Goal: Task Accomplishment & Management: Manage account settings

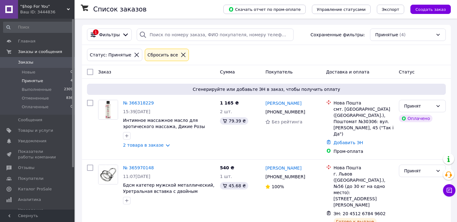
scroll to position [2, 0]
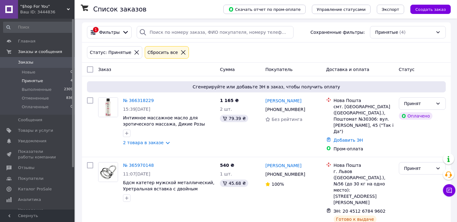
click at [44, 61] on span "Заказы" at bounding box center [37, 63] width 39 height 6
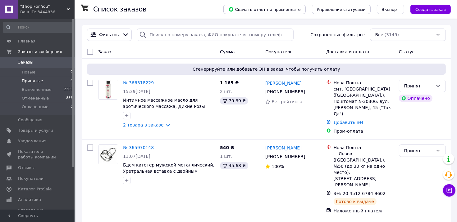
click at [42, 82] on li "Принятые 4" at bounding box center [38, 81] width 76 height 9
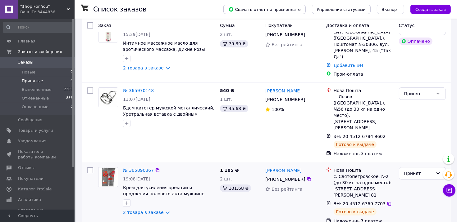
scroll to position [127, 0]
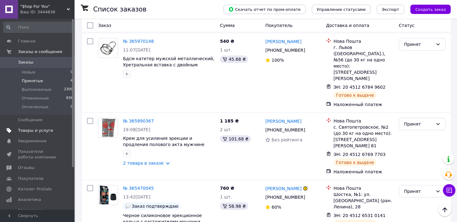
click at [31, 130] on span "Товары и услуги" at bounding box center [35, 131] width 35 height 6
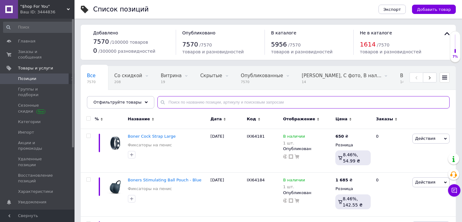
click at [220, 104] on input "text" at bounding box center [303, 102] width 292 height 12
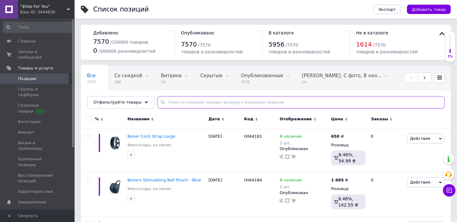
paste input "IXI51396"
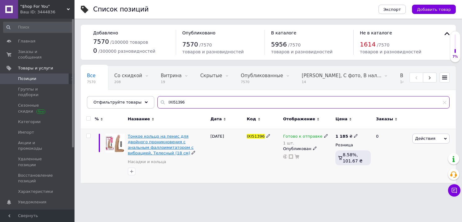
type input "IXI51396"
click at [151, 136] on span "Тонкое кольцо на пенис для двойного проникновения с анальным фаллоимитатором с …" at bounding box center [161, 145] width 66 height 22
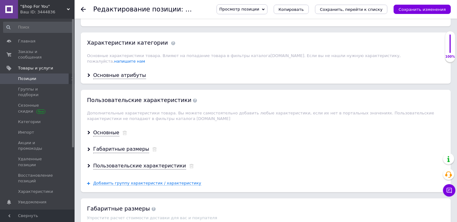
scroll to position [590, 0]
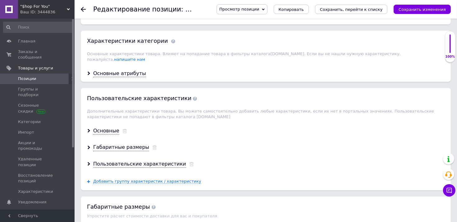
click at [124, 69] on div "Основные атрибуты" at bounding box center [266, 74] width 370 height 16
click at [127, 70] on div "Основные атрибуты" at bounding box center [119, 73] width 53 height 7
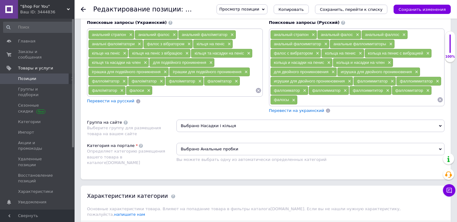
scroll to position [404, 0]
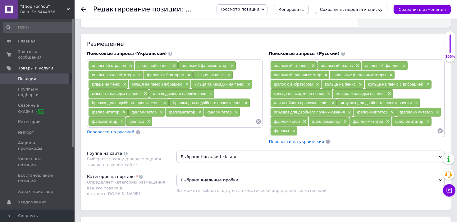
click at [309, 66] on div "анальный страпон ×" at bounding box center [293, 65] width 46 height 9
click at [312, 63] on span "×" at bounding box center [312, 65] width 5 height 5
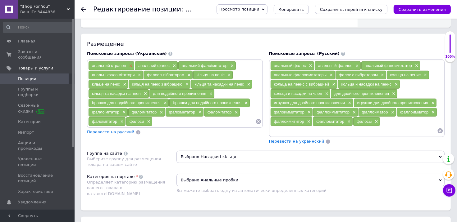
click at [129, 65] on span "×" at bounding box center [130, 65] width 5 height 5
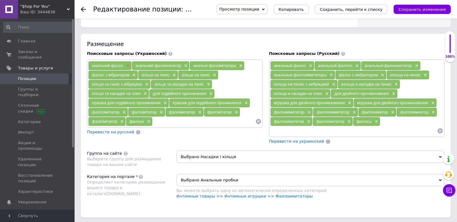
click at [128, 63] on span "×" at bounding box center [127, 65] width 5 height 5
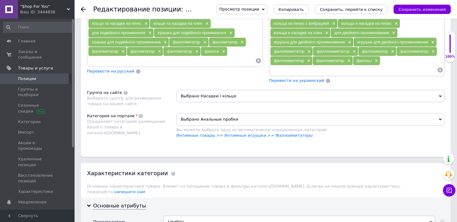
scroll to position [466, 0]
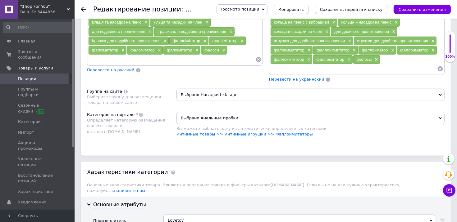
click at [280, 77] on span "Перевести на украинский" at bounding box center [296, 79] width 55 height 5
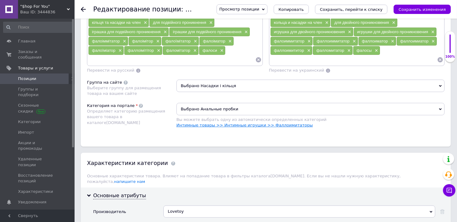
scroll to position [382, 0]
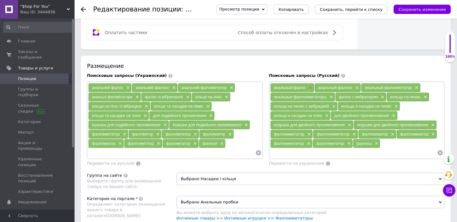
click at [308, 85] on span "×" at bounding box center [309, 87] width 5 height 5
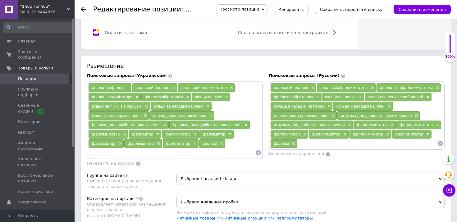
click at [127, 85] on span "×" at bounding box center [127, 87] width 5 height 5
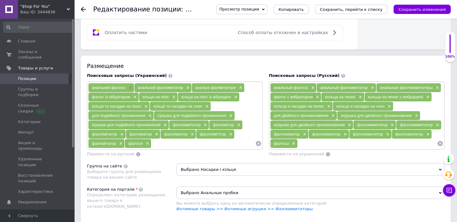
click at [129, 86] on span "×" at bounding box center [129, 87] width 5 height 5
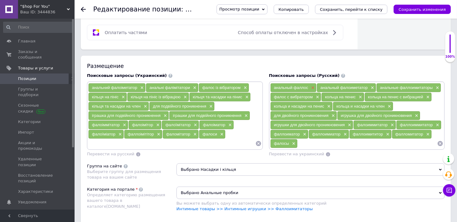
click at [310, 85] on span "×" at bounding box center [312, 87] width 5 height 5
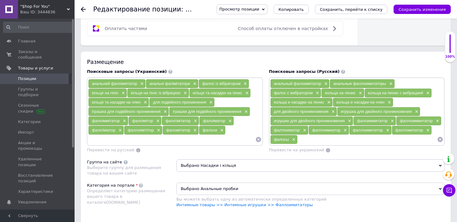
scroll to position [388, 0]
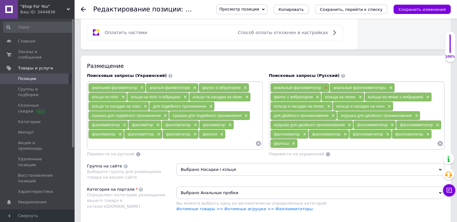
click at [325, 88] on span "×" at bounding box center [325, 87] width 5 height 5
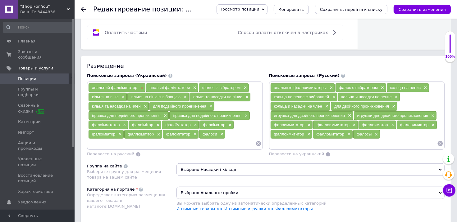
click at [140, 86] on span "×" at bounding box center [141, 87] width 5 height 5
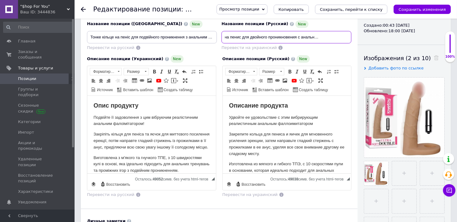
scroll to position [0, 98]
drag, startPoint x: 258, startPoint y: 34, endPoint x: 356, endPoint y: 36, distance: 98.1
click at [356, 36] on div "Основная информация При сохранении товара пустые поля будут переведены автомати…" at bounding box center [219, 154] width 277 height 412
click at [288, 39] on input "Тонкое кольцо на пенис для двойного проникновения с анальным фаллоимитатором с …" at bounding box center [286, 37] width 130 height 12
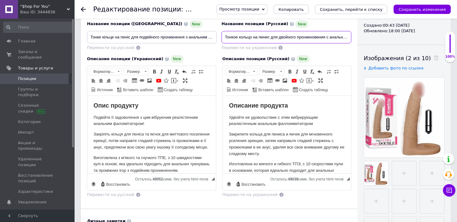
drag, startPoint x: 268, startPoint y: 39, endPoint x: 200, endPoint y: 39, distance: 68.0
click at [200, 39] on div "Название позиции (Украинский) New Тонке кільце на пеніс для подвійного проникне…" at bounding box center [219, 22] width 269 height 61
click at [254, 37] on input "Тонкое кольцо на пенис для двойного проникновения с анальным фаллоимитатором с …" at bounding box center [286, 37] width 130 height 12
click at [252, 37] on input "Тонкое кольцо на пенис для двойного проникновения с анальным фаллоимитатором с …" at bounding box center [286, 37] width 130 height 12
drag, startPoint x: 252, startPoint y: 37, endPoint x: 284, endPoint y: 37, distance: 31.4
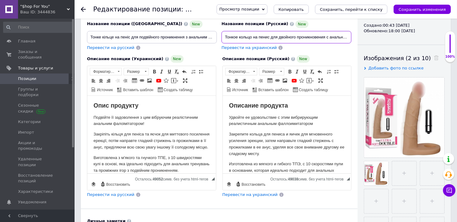
click at [284, 37] on input "Тонкое кольцо на пенис для двойного проникновения с анальным фаллоимитатором с …" at bounding box center [286, 37] width 130 height 12
click at [288, 37] on input "Тонкое кольцо на пенис для двойного проникновения с анальным фаллоимитатором с …" at bounding box center [286, 37] width 130 height 12
click at [252, 36] on input "Тонкое кольцо на пенис для двойного проникновения с анальным фаллоимитатором с …" at bounding box center [286, 37] width 130 height 12
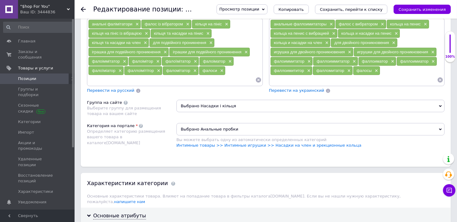
scroll to position [512, 0]
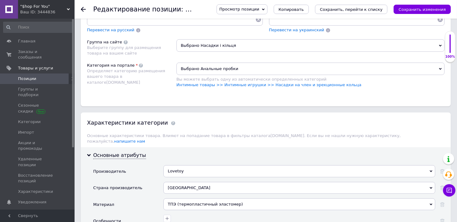
type input "Тонкое кольцо насадка на пенис для двойного проникновения с анальным фаллоимита…"
click at [233, 93] on div "Размещение Поисковые запросы (Украинский) анальні фалімітатори × фалос із вібра…" at bounding box center [266, 19] width 370 height 175
click at [283, 83] on link "Интимные товары >> Интимные игрушки >> Насадки на член и эрекционные кольца" at bounding box center [268, 85] width 185 height 5
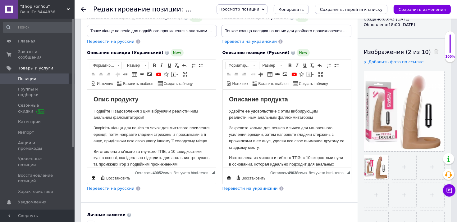
scroll to position [46, 0]
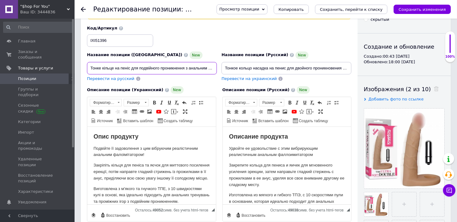
click at [115, 67] on input "Тонке кільце на пеніс для подвійного проникнення з анальним фалоімітатором з ві…" at bounding box center [152, 68] width 130 height 12
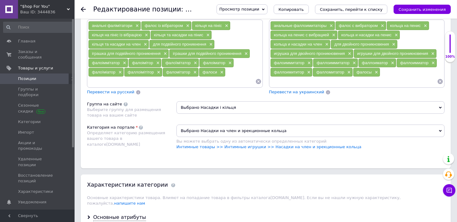
scroll to position [574, 0]
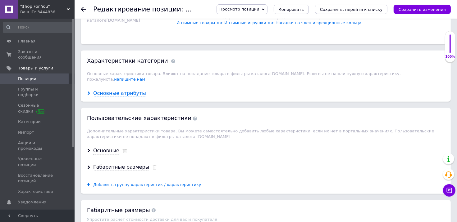
type input "Тонке кільце насадка на пеніс для подвійного проникнення з анальним фалоімітато…"
click at [120, 90] on div "Основные атрибуты" at bounding box center [119, 93] width 53 height 7
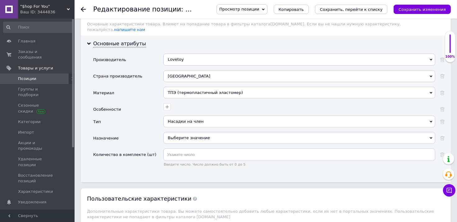
scroll to position [667, 0]
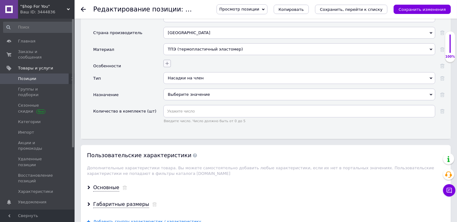
click at [167, 62] on icon "button" at bounding box center [166, 63] width 3 height 3
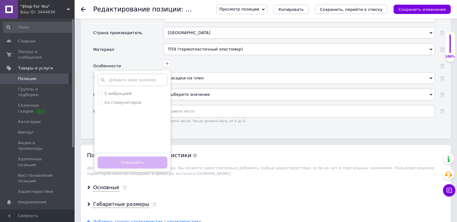
click at [207, 76] on div "Насадки на член Насадки на член" at bounding box center [299, 80] width 272 height 16
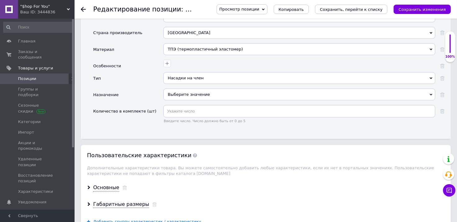
click at [200, 89] on div "Выберите значение" at bounding box center [299, 95] width 272 height 12
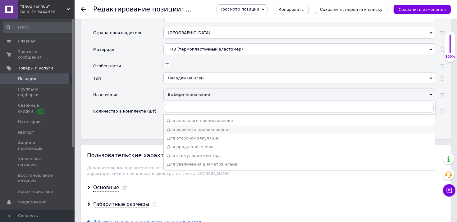
click at [192, 127] on div "Для двойного проникновения" at bounding box center [299, 130] width 265 height 6
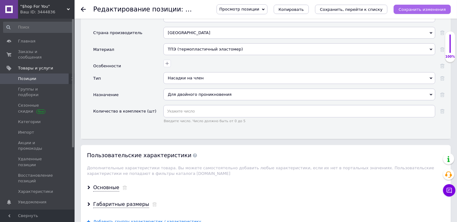
click at [414, 12] on button "Сохранить изменения" at bounding box center [421, 9] width 57 height 9
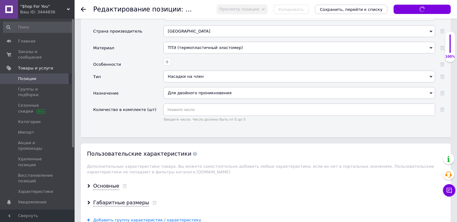
scroll to position [760, 0]
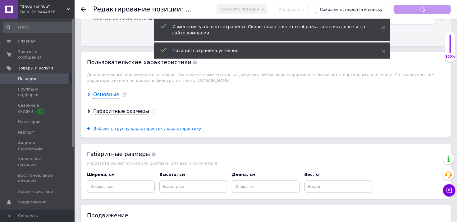
click at [109, 91] on div "Основные" at bounding box center [106, 94] width 26 height 7
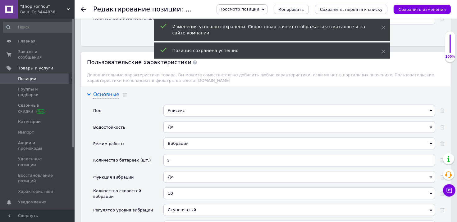
click at [109, 91] on div "Основные" at bounding box center [106, 94] width 26 height 7
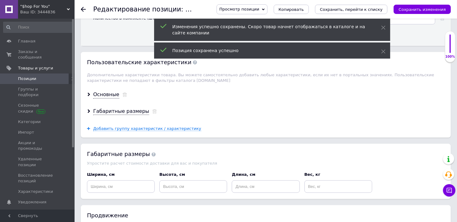
click at [112, 106] on div "Габаритные размеры" at bounding box center [266, 111] width 370 height 16
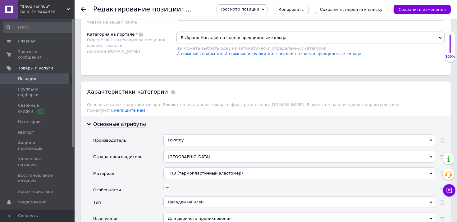
click at [267, 13] on span "Просмотр позиции" at bounding box center [241, 9] width 51 height 10
click at [262, 31] on li "Сохранить и посмотреть на портале" at bounding box center [259, 29] width 84 height 9
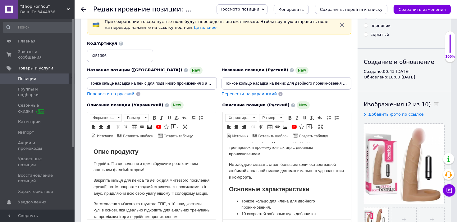
scroll to position [0, 0]
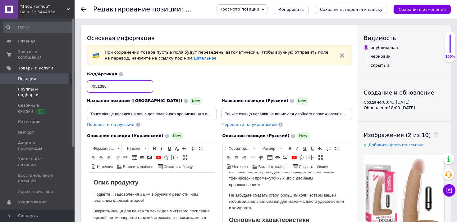
drag, startPoint x: 86, startPoint y: 84, endPoint x: 70, endPoint y: 83, distance: 15.6
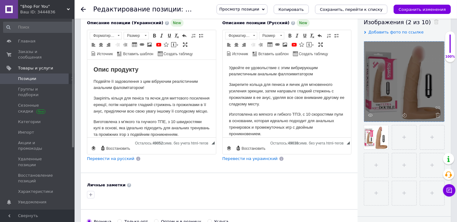
scroll to position [124, 0]
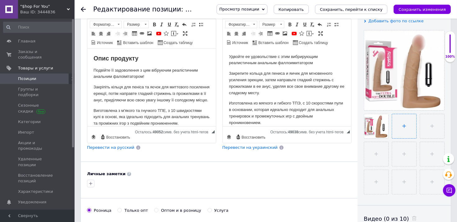
click at [401, 124] on input "file" at bounding box center [404, 126] width 24 height 24
type input "C:\fakepath\The Ultra Soft Double Vibrating (2).jpg"
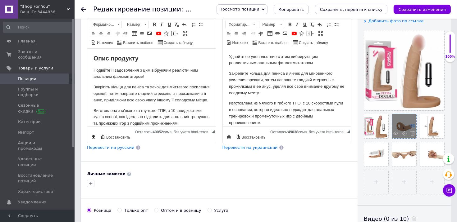
click at [412, 124] on icon at bounding box center [412, 125] width 5 height 5
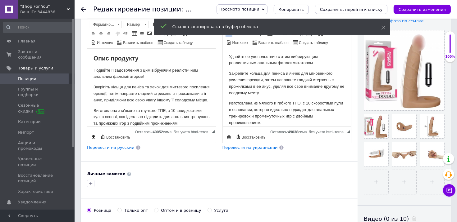
click at [302, 92] on p "Закрепите кольца для пениса и яичек для мгновенного усиления эрекции, затем нап…" at bounding box center [287, 83] width 116 height 26
click at [418, 5] on button "Сохранить изменения" at bounding box center [421, 9] width 57 height 9
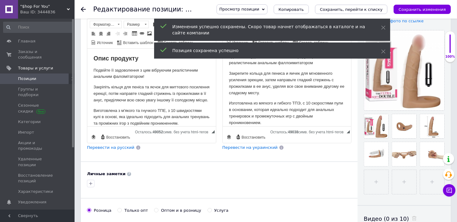
click at [295, 100] on body "Описание продукта Удвойте ее удовольствие с этим вибрирующим реалистичным аналь…" at bounding box center [287, 142] width 116 height 203
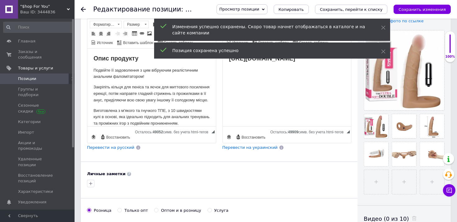
scroll to position [62, 0]
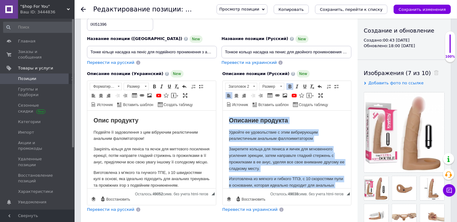
click at [301, 169] on p "Закрепите кольца для пениса и яичек для мгновенного усиления эрекции, затем нап…" at bounding box center [287, 159] width 116 height 26
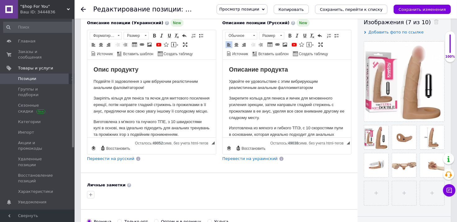
scroll to position [124, 0]
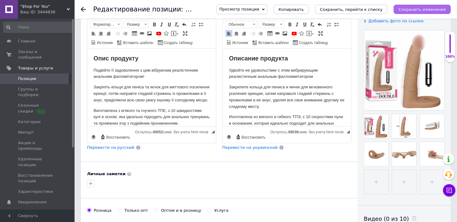
click at [423, 12] on button "Сохранить изменения" at bounding box center [421, 9] width 57 height 9
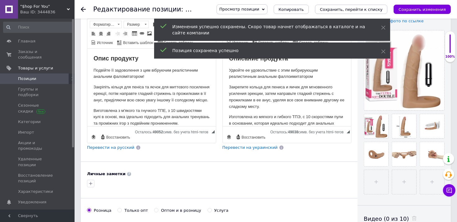
click at [84, 9] on icon at bounding box center [83, 9] width 5 height 5
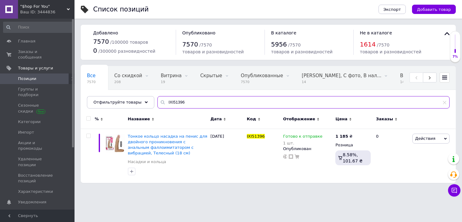
click at [172, 101] on input "IXI51396" at bounding box center [303, 102] width 292 height 12
paste input "588"
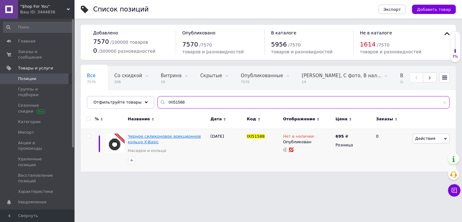
type input "IXI51588"
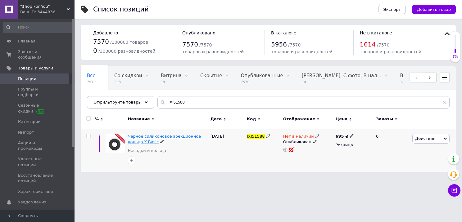
click at [174, 138] on span "Черное силиконовое эрекционное кольцо X-Basic" at bounding box center [164, 139] width 73 height 10
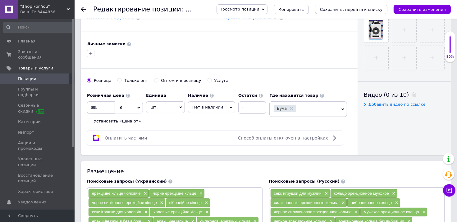
scroll to position [62, 0]
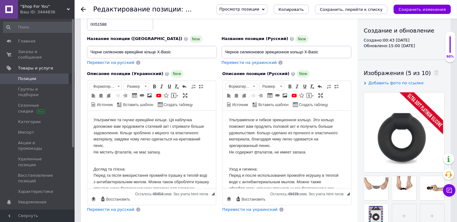
click at [81, 9] on use at bounding box center [83, 9] width 5 height 5
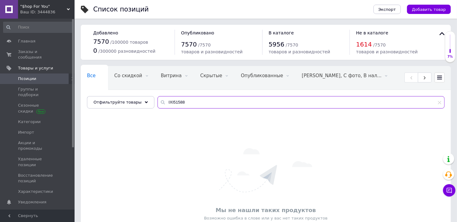
click at [203, 104] on input "IXI51588" at bounding box center [300, 102] width 287 height 12
paste input "40405"
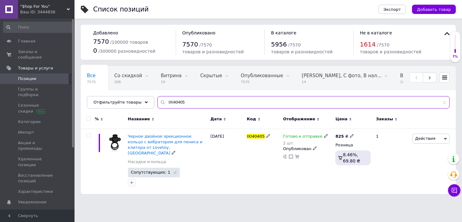
type input "IXI40405"
click at [158, 135] on span "Черное двойное эрекционное кольцо с вибратором для пениса и клитора от Lovetoy,…" at bounding box center [165, 145] width 75 height 22
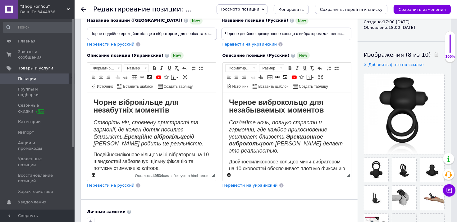
scroll to position [124, 0]
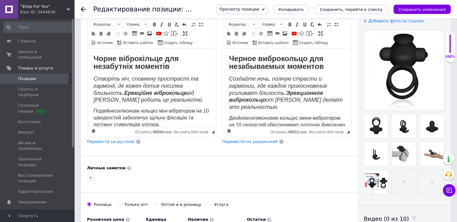
click at [264, 94] on span "Создайте ночь, полную страсти и гармонии, где каждое прикосновение усиливает бл…" at bounding box center [286, 93] width 114 height 34
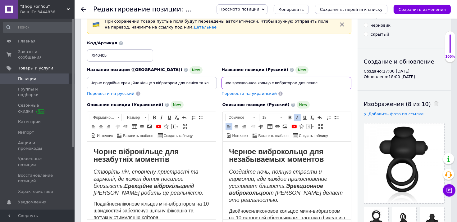
scroll to position [0, 52]
drag, startPoint x: 252, startPoint y: 80, endPoint x: 348, endPoint y: 81, distance: 95.6
click at [348, 81] on input "Черное двойное эрекционное кольцо с вибратором для пениса и клитора от Lovetoy,…" at bounding box center [286, 83] width 130 height 12
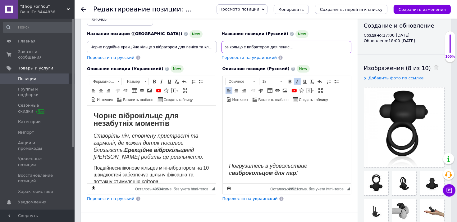
scroll to position [0, 0]
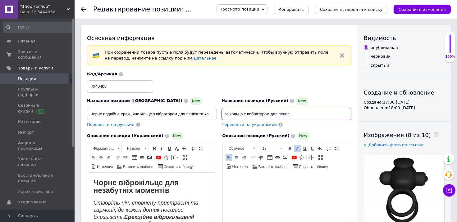
click at [238, 114] on input "Черное двойное эрекционное кольцо с вибратором для пениса и клитора от Lovetoy,…" at bounding box center [286, 114] width 130 height 12
drag, startPoint x: 238, startPoint y: 114, endPoint x: 201, endPoint y: 113, distance: 36.7
click at [201, 113] on div "Название позиции (Украинский) [GEOGRAPHIC_DATA] подвійне ерекційне кільце з віб…" at bounding box center [219, 99] width 269 height 61
click at [273, 114] on input "Черное двойное эрекционное кольцо с вибратором для пениса и клитора от Lovetoy,…" at bounding box center [286, 114] width 130 height 12
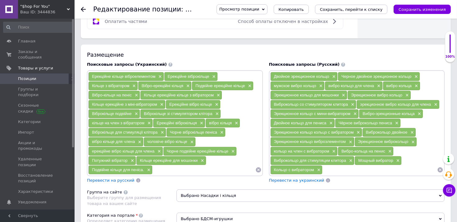
scroll to position [404, 0]
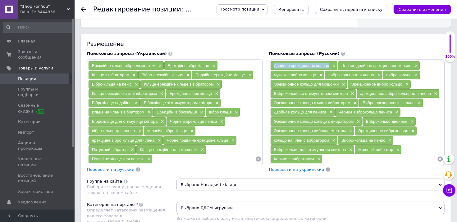
copy span "Двойное эрекционное кольцо"
drag, startPoint x: 273, startPoint y: 63, endPoint x: 329, endPoint y: 63, distance: 55.6
click at [329, 63] on div "Двойное эрекционное кольцо ×" at bounding box center [303, 65] width 67 height 9
click at [337, 158] on input at bounding box center [379, 159] width 115 height 9
paste input "Двойное эрекционное кольцо"
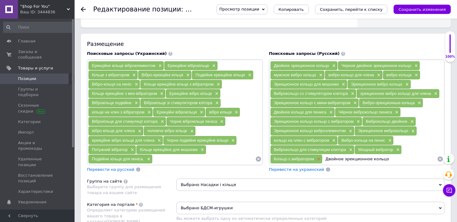
drag, startPoint x: 343, startPoint y: 156, endPoint x: 320, endPoint y: 156, distance: 23.0
click at [320, 156] on div "Двойное эрекционное кольцо × Черное двойное эрекционное кольцо × мужское вибро …" at bounding box center [356, 112] width 173 height 103
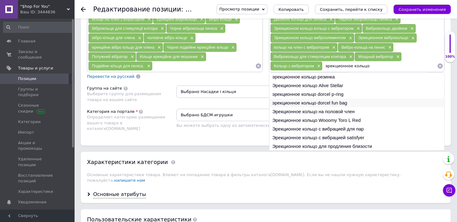
scroll to position [502, 0]
type input "эрекционное кольцо"
click at [340, 127] on li "Эрекционное кольцо с вибрацией для пар" at bounding box center [356, 129] width 175 height 9
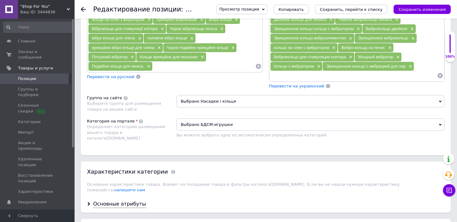
scroll to position [409, 0]
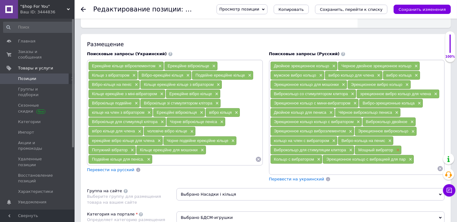
click at [397, 148] on span "×" at bounding box center [397, 150] width 5 height 5
click at [133, 148] on span "×" at bounding box center [131, 150] width 5 height 5
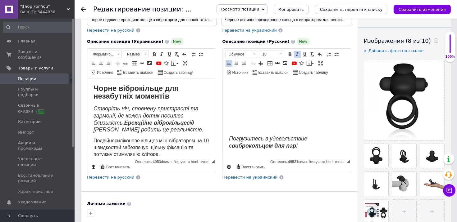
scroll to position [68, 0]
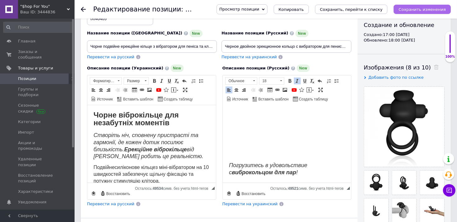
click at [416, 9] on icon "Сохранить изменения" at bounding box center [421, 9] width 47 height 5
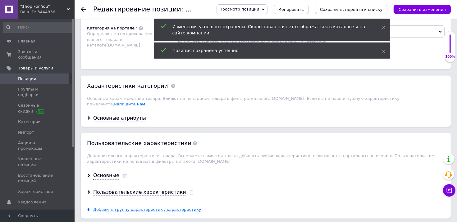
scroll to position [502, 0]
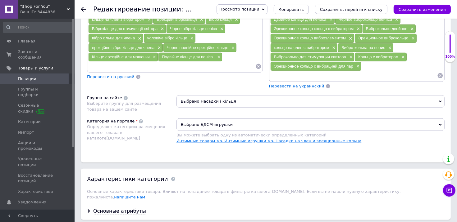
click at [266, 139] on link "Интимные товары >> Интимные игрушки >> Насадки на член и эрекционные кольца" at bounding box center [268, 141] width 185 height 5
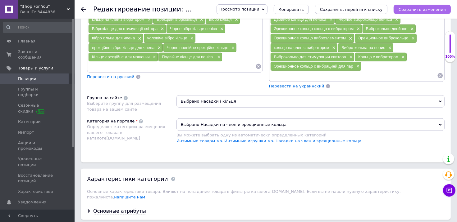
click at [419, 12] on button "Сохранить изменения" at bounding box center [421, 9] width 57 height 9
click at [82, 10] on icon at bounding box center [83, 9] width 5 height 5
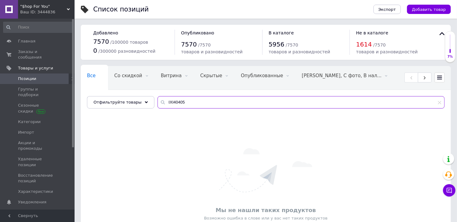
click at [207, 101] on input "IXI40405" at bounding box center [300, 102] width 287 height 12
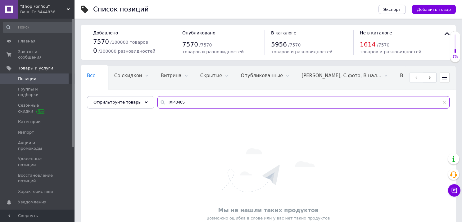
paste input "5806"
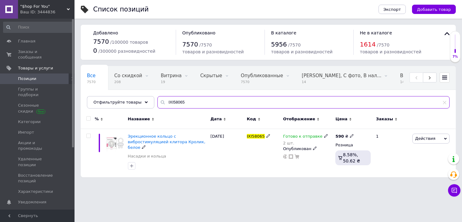
type input "IXI58065"
click at [159, 137] on span "Эрекционное кольцо с вибростимуляцией клитора Кролик, белое" at bounding box center [167, 142] width 78 height 16
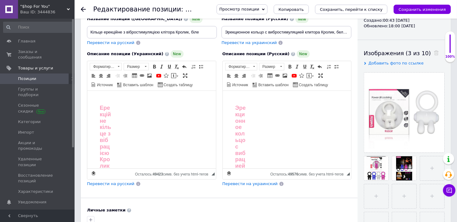
scroll to position [93, 0]
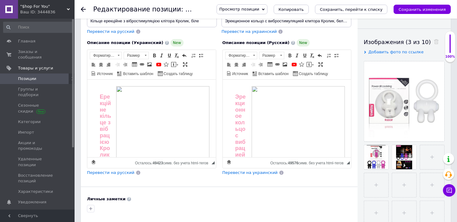
click at [284, 115] on img "Визуальный текстовый редактор, F81C0867-A50D-4F75-A25C-77CA2E5D877F" at bounding box center [298, 133] width 94 height 94
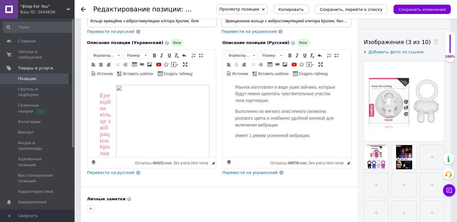
scroll to position [0, 0]
click at [171, 112] on img "Визуальный текстовый редактор, E42B6E8A-B681-4FD3-A951-C5D7B6B77D7D" at bounding box center [163, 133] width 94 height 94
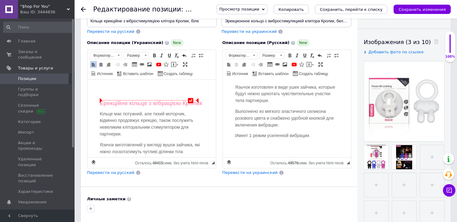
click at [127, 97] on div "Ерекційне кільце з вібрацією Кролик Кільце має потужний, але тихий моторчик, ві…" at bounding box center [151, 151] width 116 height 117
click at [105, 75] on span "Источник" at bounding box center [104, 73] width 17 height 5
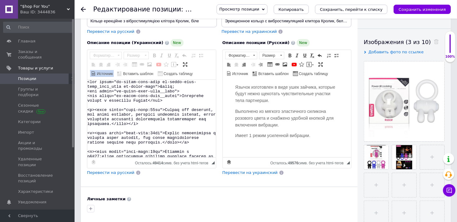
click at [106, 97] on textarea "Визуальный текстовый редактор, E42B6E8A-B681-4FD3-A951-C5D7B6B77D7D" at bounding box center [151, 119] width 129 height 78
click at [104, 71] on span "Источник" at bounding box center [104, 73] width 17 height 5
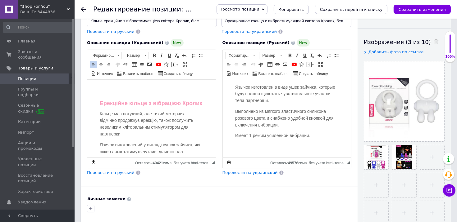
click at [113, 99] on div "Ерекційне кільце з вібрацією Кролик Кільце має потужний, але тихий моторчик, ві…" at bounding box center [151, 151] width 116 height 117
click at [108, 107] on div "Ерекційне кільце з вібрацією Кролик" at bounding box center [151, 103] width 104 height 7
drag, startPoint x: 129, startPoint y: 109, endPoint x: 75, endPoint y: 84, distance: 59.9
click at [87, 84] on html "Ерекційне кільце з вібрацією Кролик Кільце має потужний, але тихий моторчик, ві…" at bounding box center [151, 172] width 129 height 184
click at [99, 94] on div "Ерекційне кільце з вібрацією Кролик Кільце має потужний, але тихий моторчик, ві…" at bounding box center [151, 151] width 116 height 117
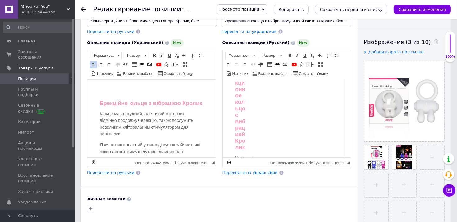
click at [284, 107] on img "Визуальный текстовый редактор, F81C0867-A50D-4F75-A25C-77CA2E5D877F" at bounding box center [298, 113] width 94 height 94
